Goal: Go to known website: Access a specific website the user already knows

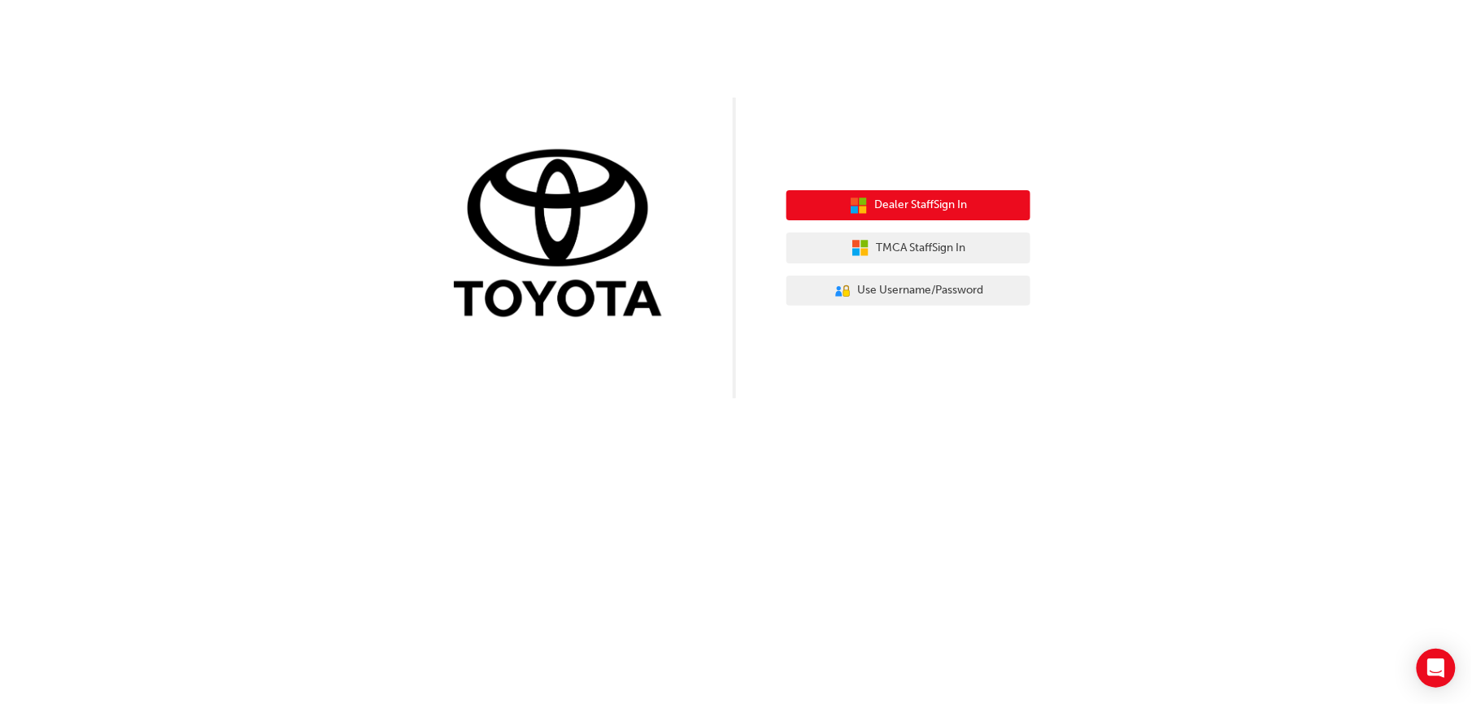
click at [856, 208] on icon "button" at bounding box center [854, 209] width 7 height 7
